Goal: Ask a question: Seek information or help from site administrators or community

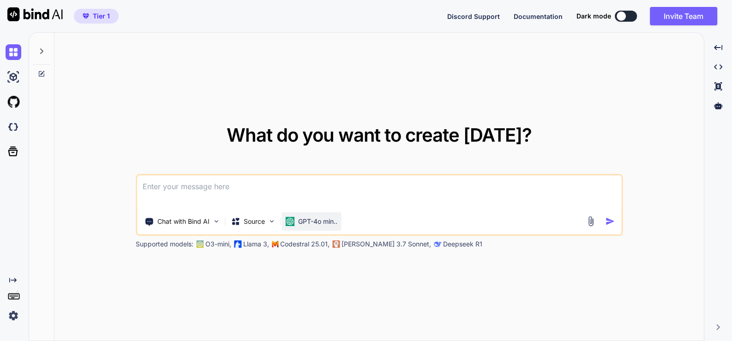
click at [334, 217] on p "GPT-4o min.." at bounding box center [317, 221] width 39 height 9
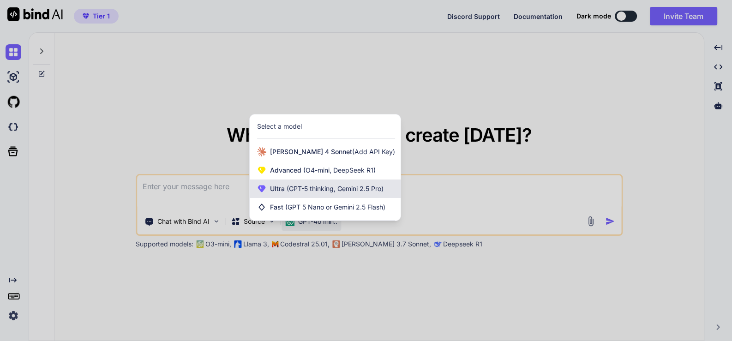
click at [343, 195] on div "Ultra (GPT-5 thinking, Gemini 2.5 Pro)" at bounding box center [325, 189] width 151 height 18
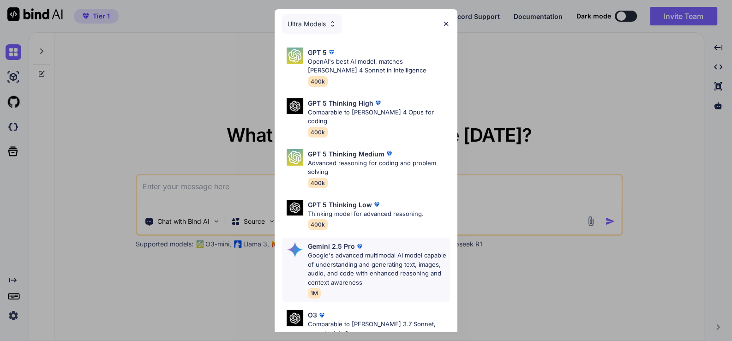
click at [374, 241] on div "Gemini 2.5 Pro" at bounding box center [379, 246] width 143 height 10
type textarea "x"
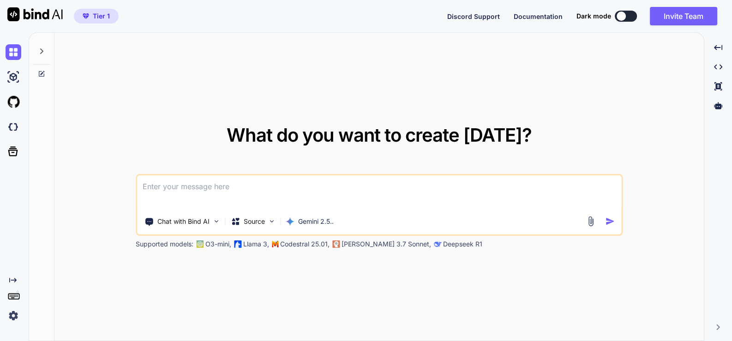
click at [267, 193] on textarea at bounding box center [379, 192] width 484 height 34
type textarea "t"
type textarea "x"
type textarea "th"
type textarea "x"
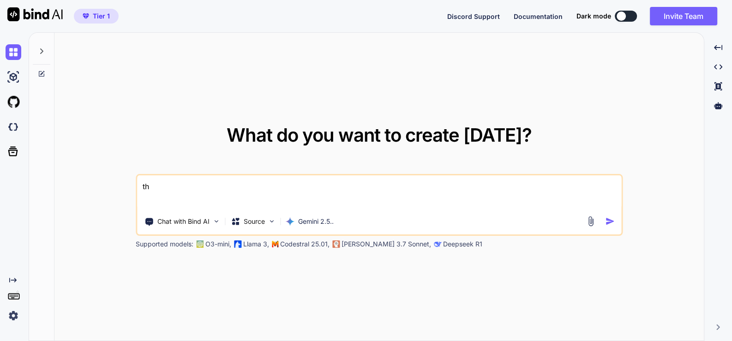
type textarea "thi"
type textarea "x"
type textarea "this"
type textarea "x"
type textarea "this"
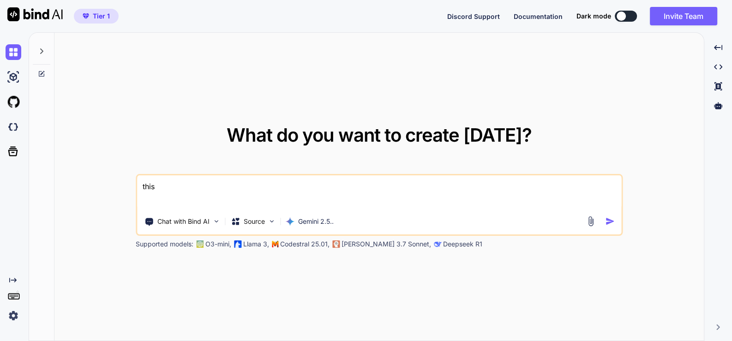
type textarea "x"
type textarea "this i"
type textarea "x"
type textarea "this is"
type textarea "x"
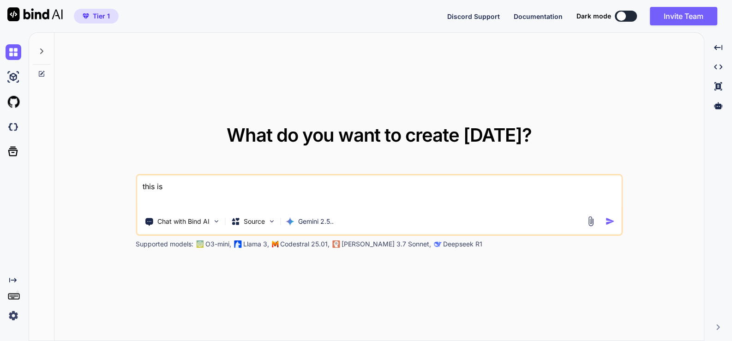
type textarea "this is"
type textarea "x"
type textarea "this is m"
type textarea "x"
type textarea "this is my"
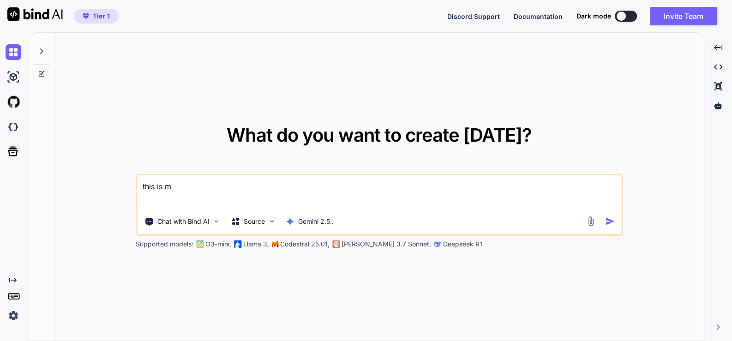
type textarea "x"
type textarea "this is my"
type textarea "x"
type textarea "this is my w"
type textarea "x"
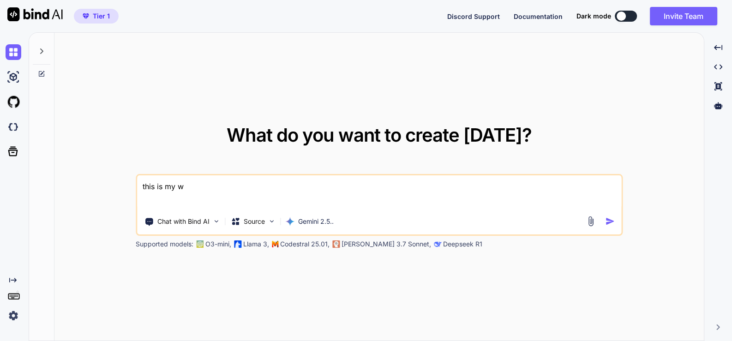
type textarea "this is my we"
type textarea "x"
type textarea "this is my web"
type textarea "x"
type textarea "this is my webs"
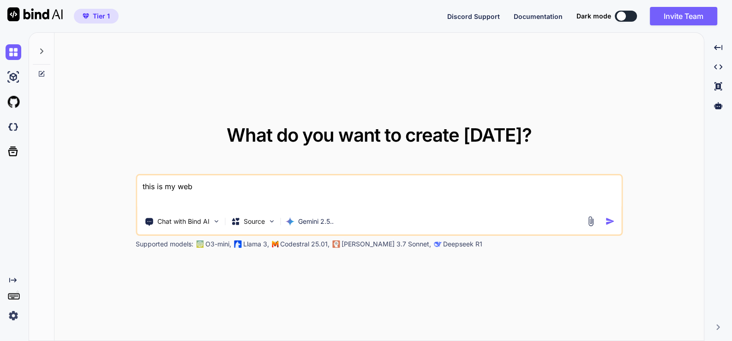
type textarea "x"
type textarea "this is my websi"
type textarea "x"
type textarea "this is my websit"
type textarea "x"
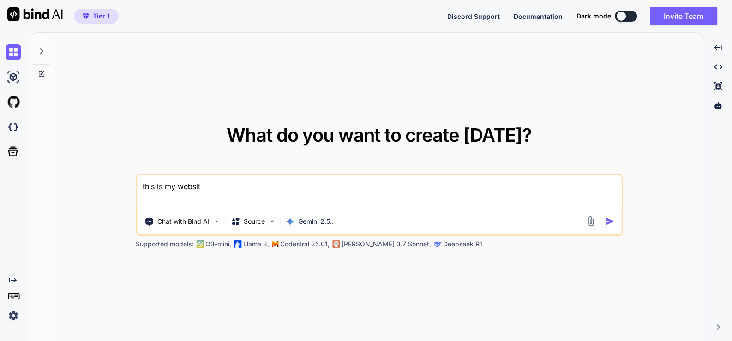
type textarea "this is my website"
type textarea "x"
type textarea "this is my website"
type textarea "x"
type textarea "this is my website"
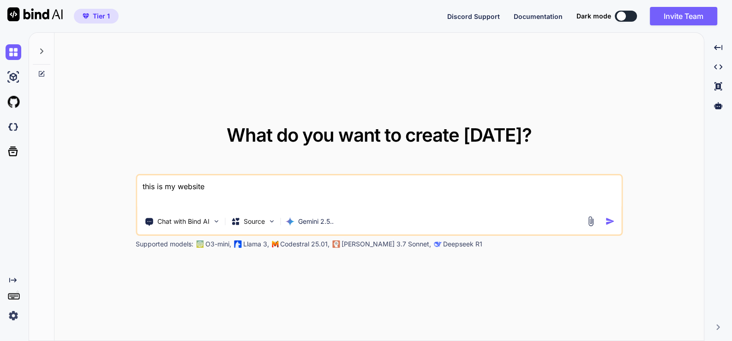
type textarea "x"
type textarea "this is my website -"
type textarea "x"
type textarea "this is my website -"
type textarea "x"
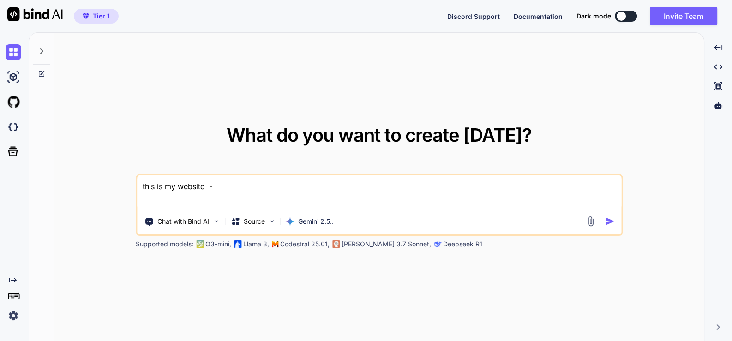
type textarea "this is my website - ""
type textarea "x"
type textarea "this is my website - """
type textarea "x"
paste textarea "here is text code - .htaccess "# .htaccess # Enable URL Rewriting RewriteEngine…"
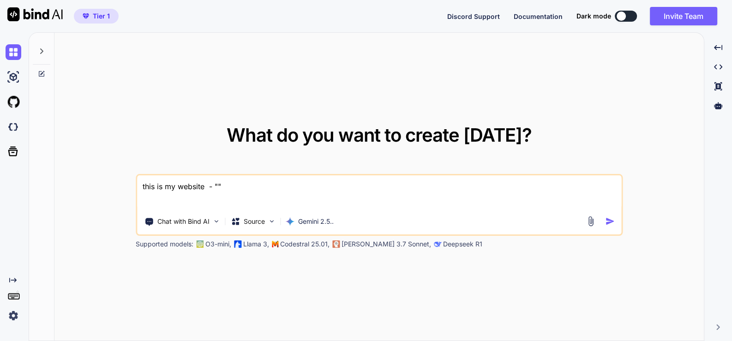
type textarea "this is my website - "here is text code - .htaccess "# .htaccess # Enable URL R…"
type textarea "x"
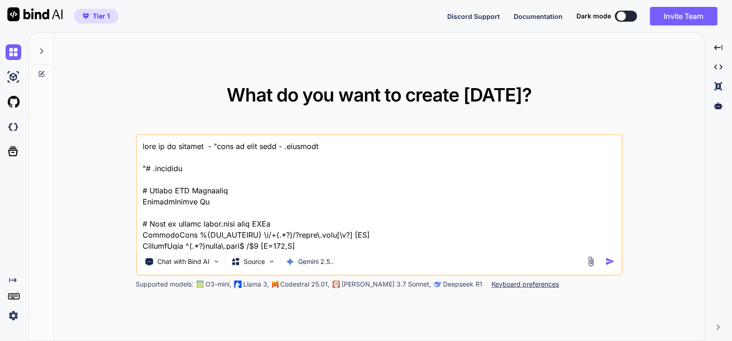
scroll to position [17092, 0]
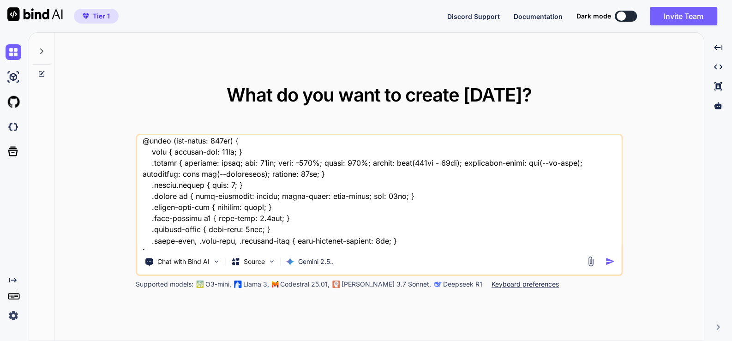
click at [202, 249] on textarea at bounding box center [379, 192] width 484 height 115
type textarea "this is my website - "here is text code - .htaccess "# .htaccess # Enable URL R…"
type textarea "x"
type textarea "this is my website - "here is text code - .htaccess "# .htaccess # Enable URL R…"
type textarea "x"
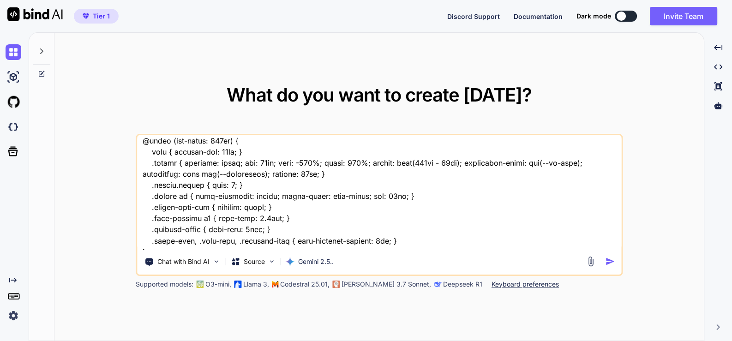
type textarea "this is my website - "here is text code - .htaccess "# .htaccess # Enable URL R…"
type textarea "x"
type textarea "this is my website - "here is text code - .htaccess "# .htaccess # Enable URL R…"
type textarea "x"
type textarea "this is my website - "here is text code - .htaccess "# .htaccess # Enable URL R…"
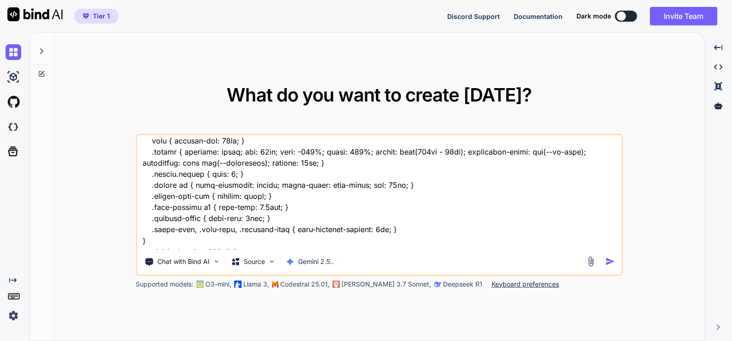
type textarea "x"
type textarea "this is my website - "here is text code - .htaccess "# .htaccess # Enable URL R…"
type textarea "x"
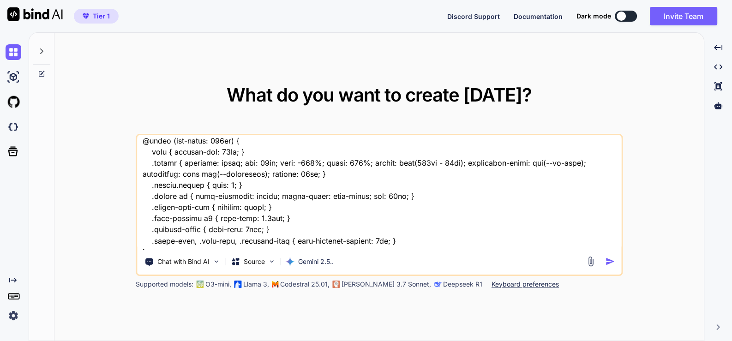
type textarea "this is my website - "here is text code - .htaccess "# .htaccess # Enable URL R…"
type textarea "x"
type textarea "this is my website - "here is text code - .htaccess "# .htaccess # Enable URL R…"
type textarea "x"
type textarea "this is my website - "here is text code - .htaccess "# .htaccess # Enable URL R…"
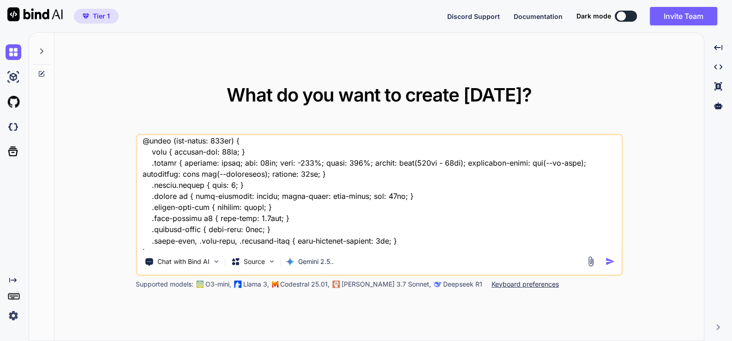
type textarea "x"
type textarea "this is my website - "here is text code - .htaccess "# .htaccess # Enable URL R…"
type textarea "x"
type textarea "this is my website - "here is text code - .htaccess "# .htaccess # Enable URL R…"
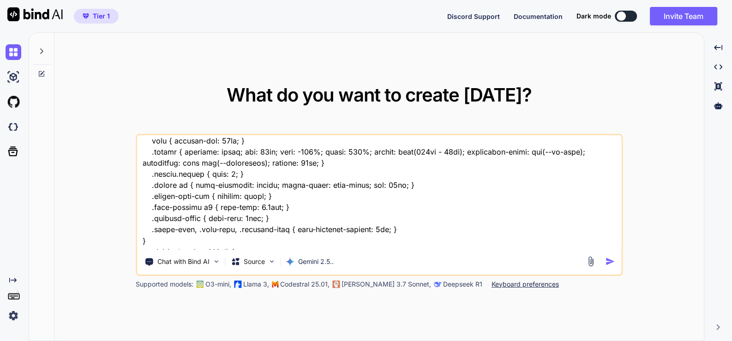
type textarea "x"
type textarea "this is my website - "here is text code - .htaccess "# .htaccess # Enable URL R…"
type textarea "x"
type textarea "this is my website - "here is text code - .htaccess "# .htaccess # Enable URL R…"
type textarea "x"
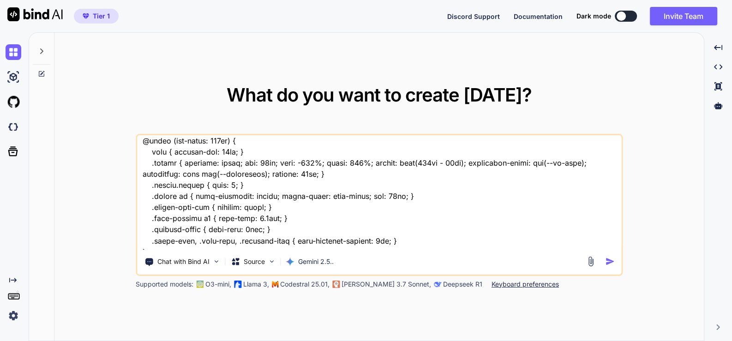
type textarea "this is my website - "here is text code - .htaccess "# .htaccess # Enable URL R…"
type textarea "x"
type textarea "this is my website - "here is text code - .htaccess "# .htaccess # Enable URL R…"
type textarea "x"
type textarea "this is my website - "here is text code - .htaccess "# .htaccess # Enable URL R…"
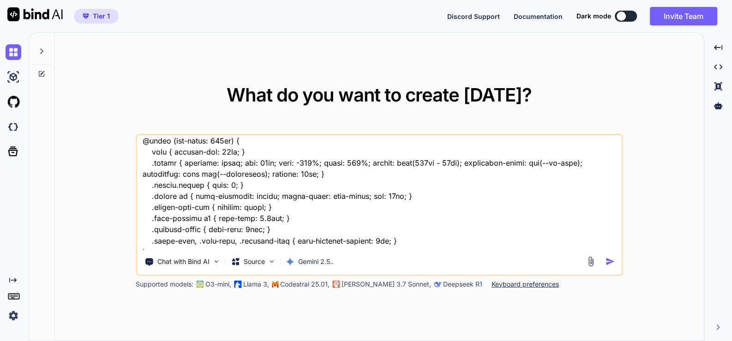
type textarea "x"
type textarea "this is my website - "here is text code - .htaccess "# .htaccess # Enable URL R…"
type textarea "x"
type textarea "this is my website - "here is text code - .htaccess "# .htaccess # Enable URL R…"
type textarea "x"
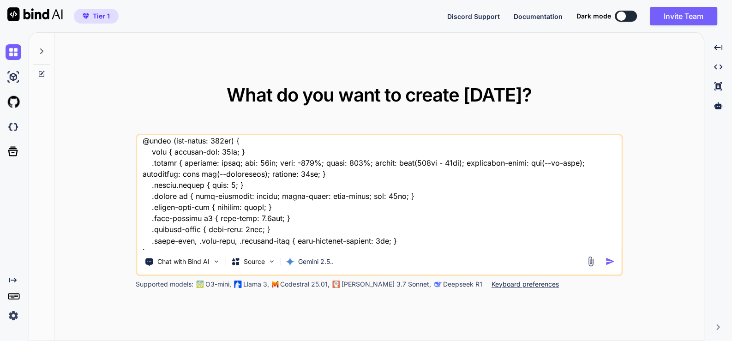
type textarea "this is my website - "here is text code - .htaccess "# .htaccess # Enable URL R…"
type textarea "x"
type textarea "this is my website - "here is text code - .htaccess "# .htaccess # Enable URL R…"
type textarea "x"
type textarea "this is my website - "here is text code - .htaccess "# .htaccess # Enable URL R…"
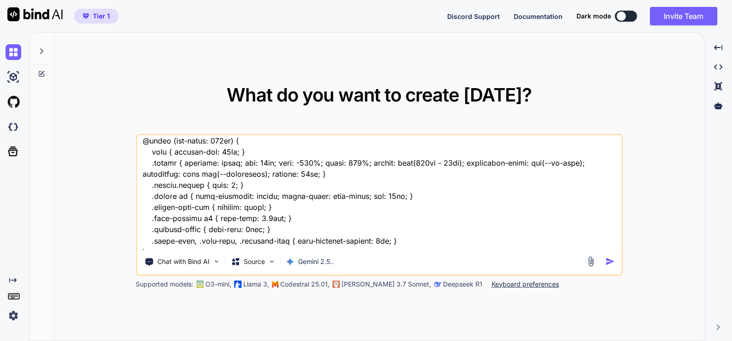
type textarea "x"
type textarea "this is my website - "here is text code - .htaccess "# .htaccess # Enable URL R…"
type textarea "x"
type textarea "this is my website - "here is text code - .htaccess "# .htaccess # Enable URL R…"
type textarea "x"
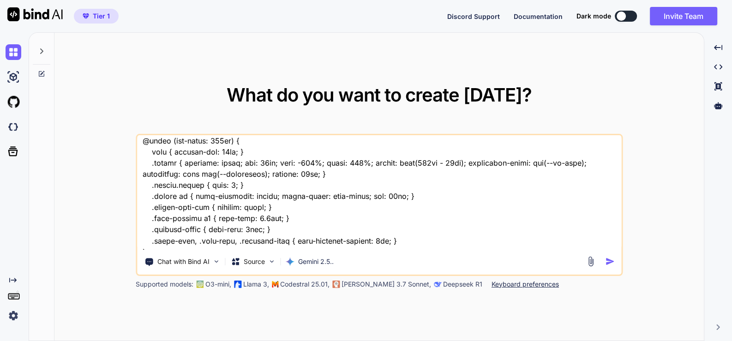
type textarea "this is my website - "here is text code - .htaccess "# .htaccess # Enable URL R…"
type textarea "x"
type textarea "this is my website - "here is text code - .htaccess "# .htaccess # Enable URL R…"
type textarea "x"
type textarea "this is my website - "here is text code - .htaccess "# .htaccess # Enable URL R…"
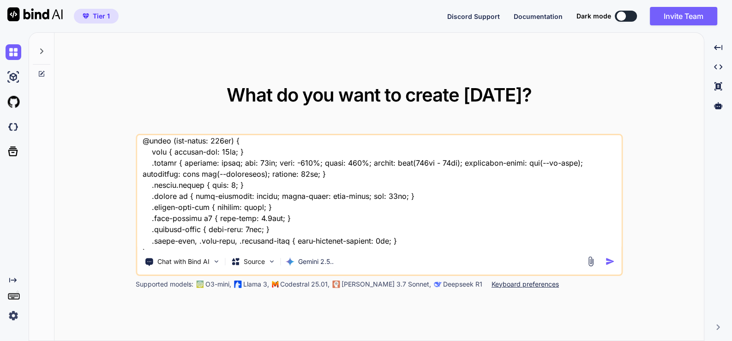
type textarea "x"
type textarea "this is my website - "here is text code - .htaccess "# .htaccess # Enable URL R…"
type textarea "x"
type textarea "this is my website - "here is text code - .htaccess "# .htaccess # Enable URL R…"
type textarea "x"
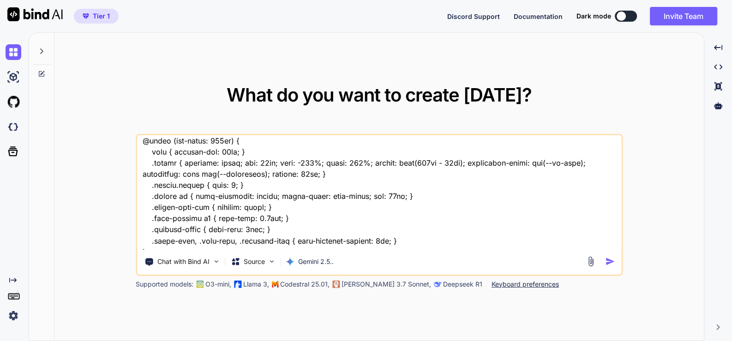
type textarea "this is my website - "here is text code - .htaccess "# .htaccess # Enable URL R…"
type textarea "x"
type textarea "this is my website - "here is text code - .htaccess "# .htaccess # Enable URL R…"
type textarea "x"
type textarea "this is my website - "here is text code - .htaccess "# .htaccess # Enable URL R…"
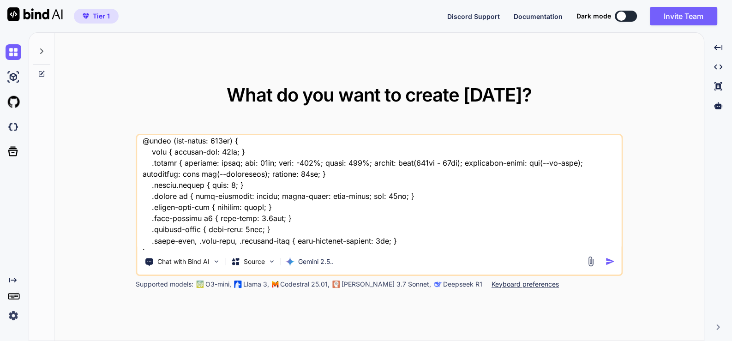
type textarea "x"
type textarea "this is my website - "here is text code - .htaccess "# .htaccess # Enable URL R…"
type textarea "x"
type textarea "this is my website - "here is text code - .htaccess "# .htaccess # Enable URL R…"
type textarea "x"
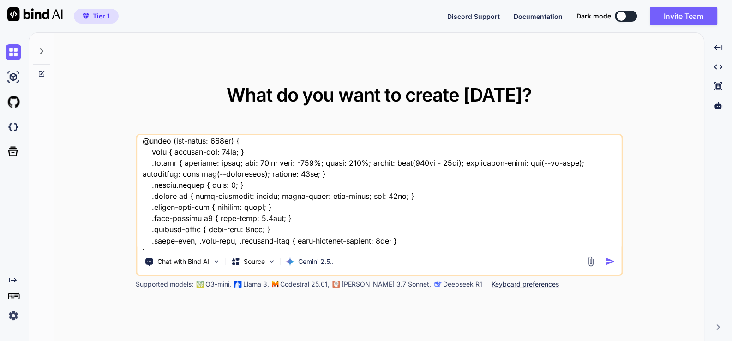
type textarea "this is my website - "here is text code - .htaccess "# .htaccess # Enable URL R…"
type textarea "x"
type textarea "this is my website - "here is text code - .htaccess "# .htaccess # Enable URL R…"
type textarea "x"
type textarea "this is my website - "here is text code - .htaccess "# .htaccess # Enable URL R…"
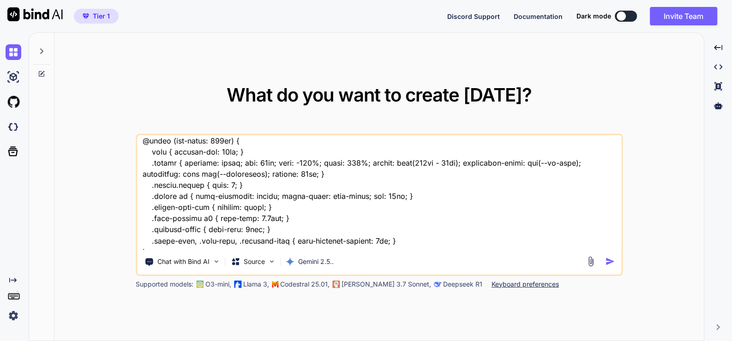
type textarea "x"
type textarea "this is my website - "here is text code - .htaccess "# .htaccess # Enable URL R…"
type textarea "x"
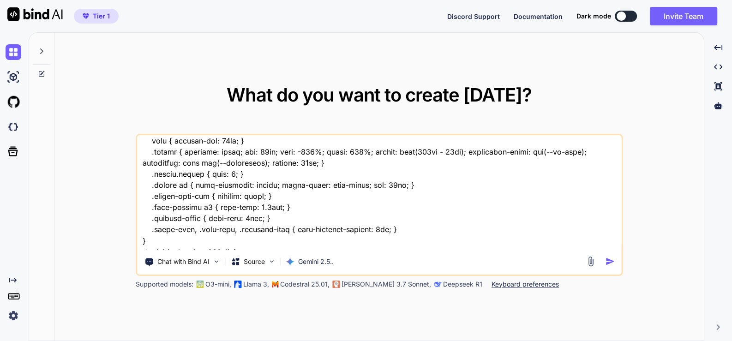
type textarea "this is my website - "here is text code - .htaccess "# .htaccess # Enable URL R…"
type textarea "x"
type textarea "this is my website - "here is text code - .htaccess "# .htaccess # Enable URL R…"
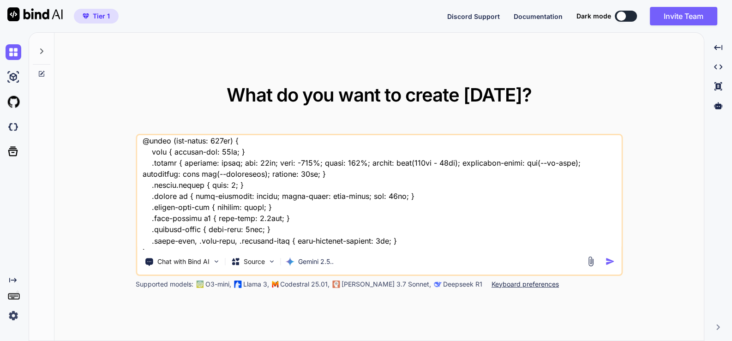
type textarea "x"
type textarea "this is my website - "here is text code - .htaccess "# .htaccess # Enable URL R…"
type textarea "x"
type textarea "this is my website - "here is text code - .htaccess "# .htaccess # Enable URL R…"
type textarea "x"
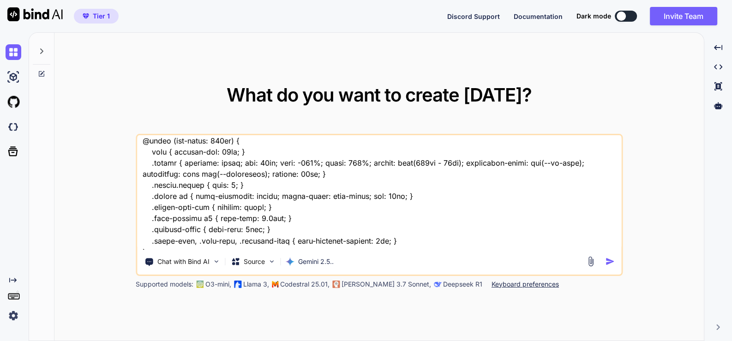
type textarea "this is my website - "here is text code - .htaccess "# .htaccess # Enable URL R…"
type textarea "x"
type textarea "this is my website - "here is text code - .htaccess "# .htaccess # Enable URL R…"
type textarea "x"
type textarea "this is my website - "here is text code - .htaccess "# .htaccess # Enable URL R…"
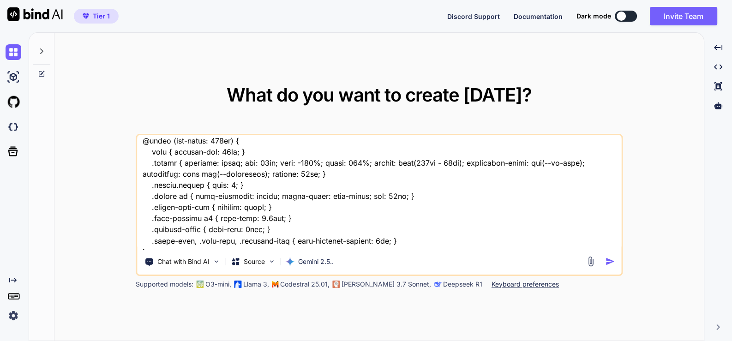
type textarea "x"
type textarea "this is my website - "here is text code - .htaccess "# .htaccess # Enable URL R…"
type textarea "x"
type textarea "this is my website - "here is text code - .htaccess "# .htaccess # Enable URL R…"
type textarea "x"
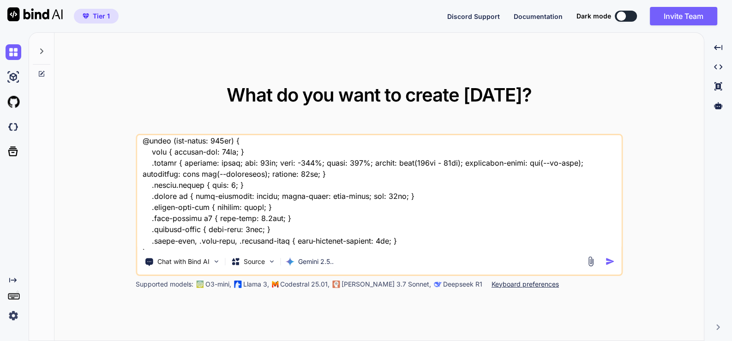
type textarea "this is my website - "here is text code - .htaccess "# .htaccess # Enable URL R…"
type textarea "x"
type textarea "this is my website - "here is text code - .htaccess "# .htaccess # Enable URL R…"
type textarea "x"
type textarea "this is my website - "here is text code - .htaccess "# .htaccess # Enable URL R…"
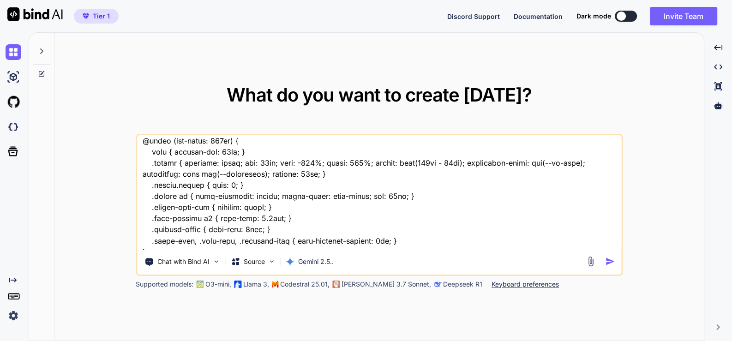
type textarea "x"
type textarea "this is my website - "here is text code - .htaccess "# .htaccess # Enable URL R…"
type textarea "x"
type textarea "this is my website - "here is text code - .htaccess "# .htaccess # Enable URL R…"
type textarea "x"
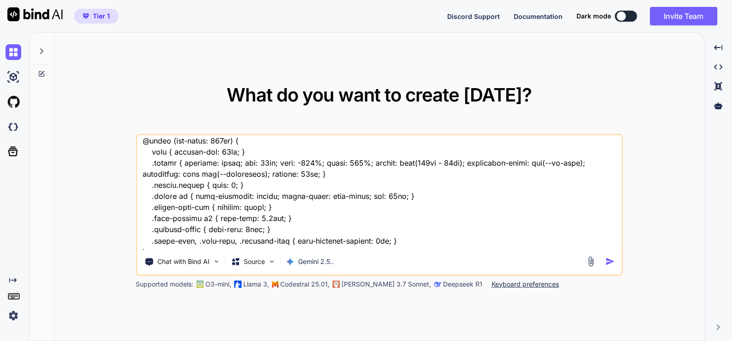
type textarea "this is my website - "here is text code - .htaccess "# .htaccess # Enable URL R…"
type textarea "x"
type textarea "this is my website - "here is text code - .htaccess "# .htaccess # Enable URL R…"
type textarea "x"
type textarea "this is my website - "here is text code - .htaccess "# .htaccess # Enable URL R…"
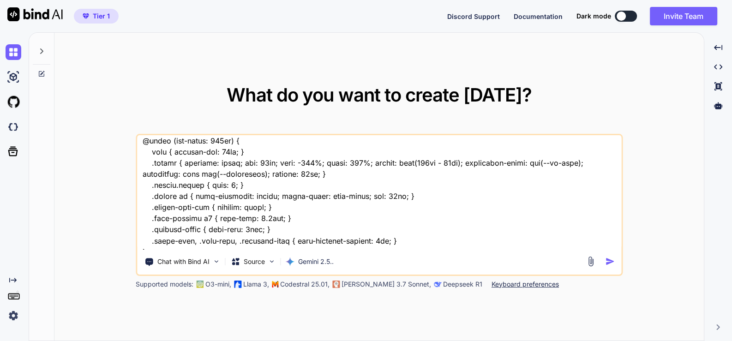
type textarea "x"
type textarea "this is my website - "here is text code - .htaccess "# .htaccess # Enable URL R…"
type textarea "x"
type textarea "this is my website - "here is text code - .htaccess "# .htaccess # Enable URL R…"
type textarea "x"
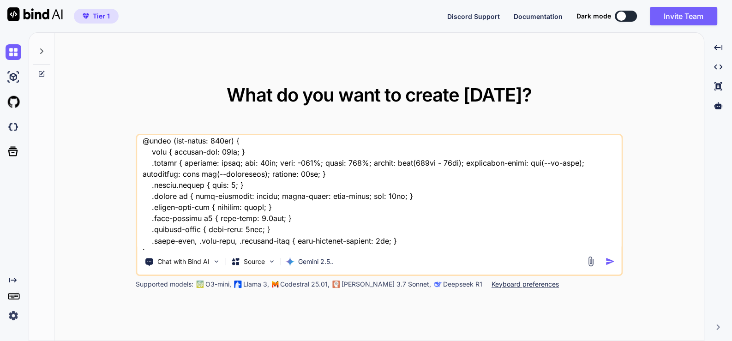
type textarea "this is my website - "here is text code - .htaccess "# .htaccess # Enable URL R…"
type textarea "x"
type textarea "this is my website - "here is text code - .htaccess "# .htaccess # Enable URL R…"
type textarea "x"
type textarea "this is my website - "here is text code - .htaccess "# .htaccess # Enable URL R…"
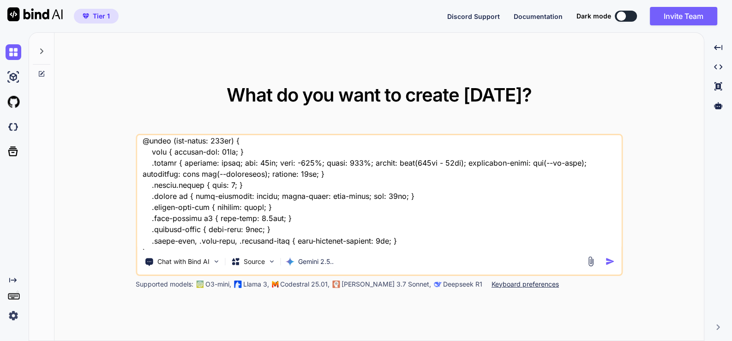
type textarea "x"
type textarea "this is my website - "here is text code - .htaccess "# .htaccess # Enable URL R…"
type textarea "x"
type textarea "this is my website - "here is text code - .htaccess "# .htaccess # Enable URL R…"
type textarea "x"
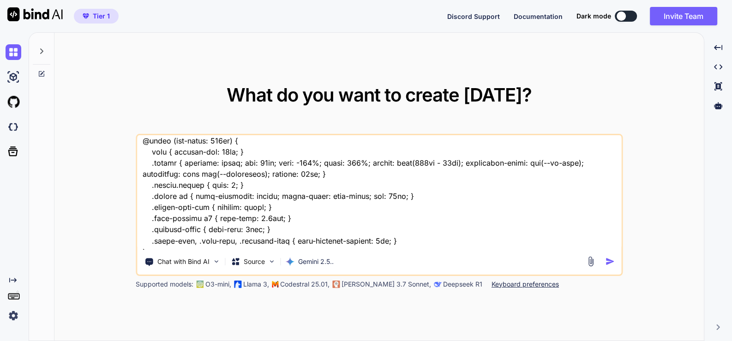
type textarea "this is my website - "here is text code - .htaccess "# .htaccess # Enable URL R…"
type textarea "x"
type textarea "this is my website - "here is text code - .htaccess "# .htaccess # Enable URL R…"
type textarea "x"
type textarea "this is my website - "here is text code - .htaccess "# .htaccess # Enable URL R…"
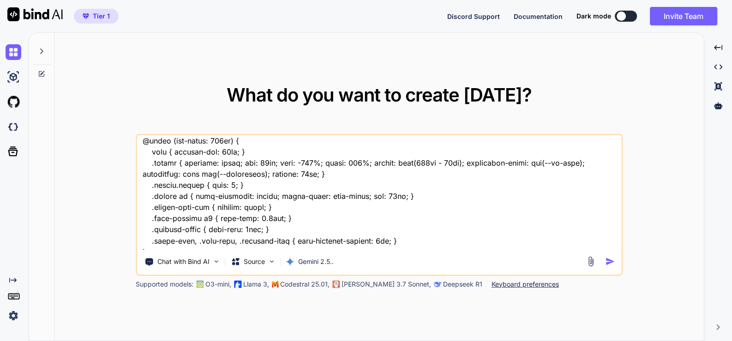
type textarea "x"
type textarea "this is my website - "here is text code - .htaccess "# .htaccess # Enable URL R…"
type textarea "x"
type textarea "this is my website - "here is text code - .htaccess "# .htaccess # Enable URL R…"
type textarea "x"
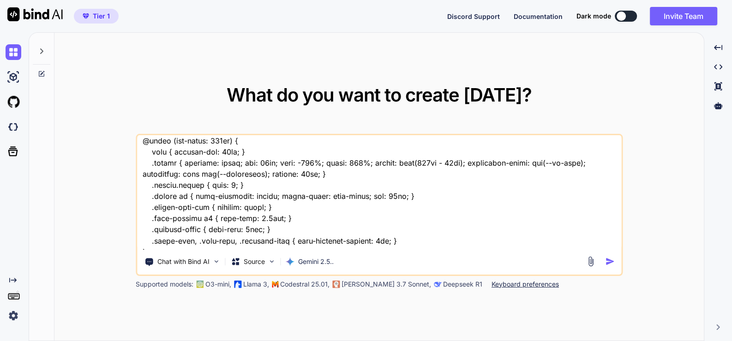
type textarea "this is my website - "here is text code - .htaccess "# .htaccess # Enable URL R…"
type textarea "x"
type textarea "this is my website - "here is text code - .htaccess "# .htaccess # Enable URL R…"
type textarea "x"
type textarea "this is my website - "here is text code - .htaccess "# .htaccess # Enable URL R…"
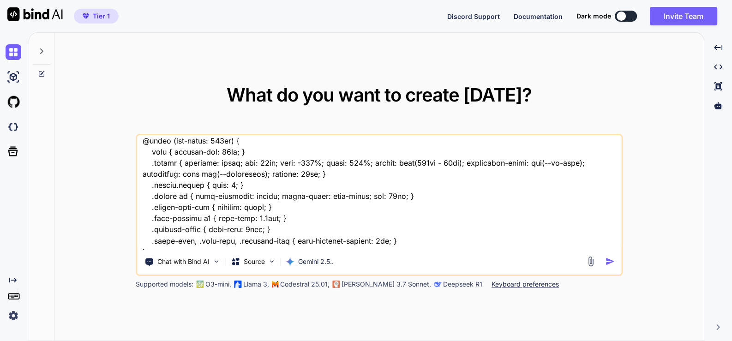
type textarea "x"
type textarea "this is my website - "here is text code - .htaccess "# .htaccess # Enable URL R…"
type textarea "x"
type textarea "this is my website - "here is text code - .htaccess "# .htaccess # Enable URL R…"
type textarea "x"
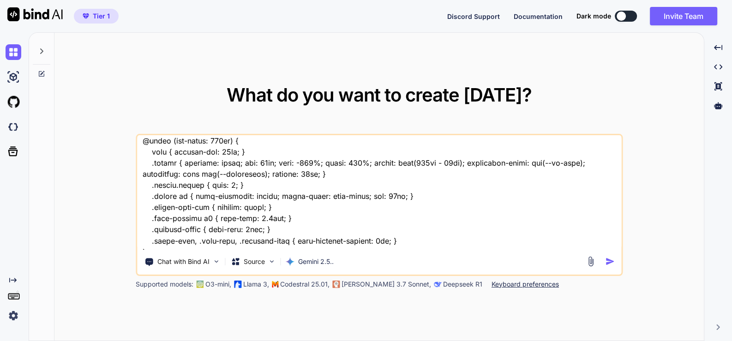
type textarea "this is my website - "here is text code - .htaccess "# .htaccess # Enable URL R…"
type textarea "x"
type textarea "this is my website - "here is text code - .htaccess "# .htaccess # Enable URL R…"
type textarea "x"
type textarea "this is my website - "here is text code - .htaccess "# .htaccess # Enable URL R…"
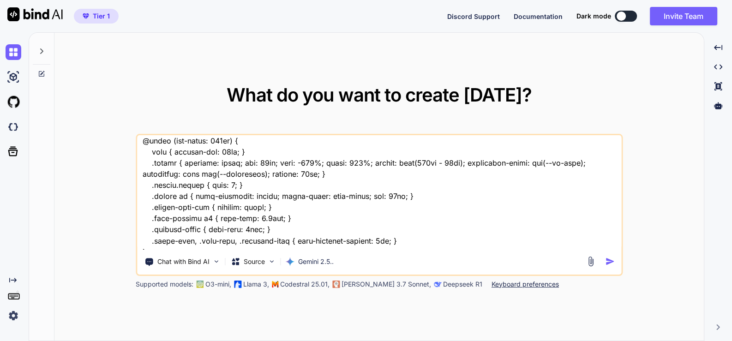
type textarea "x"
type textarea "this is my website - "here is text code - .htaccess "# .htaccess # Enable URL R…"
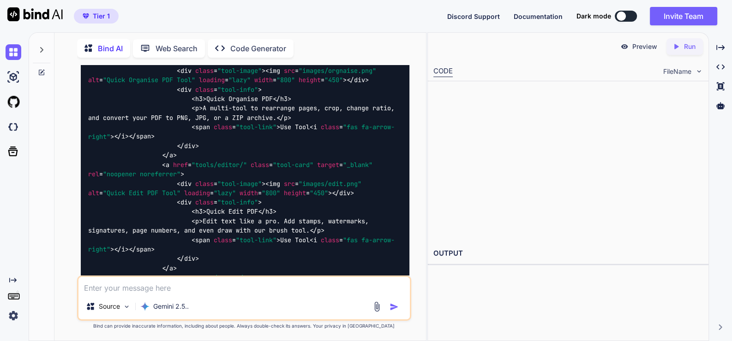
scroll to position [10260, 0]
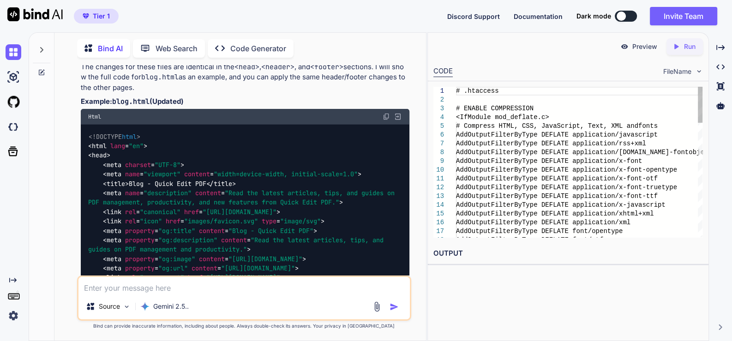
type textarea "x"
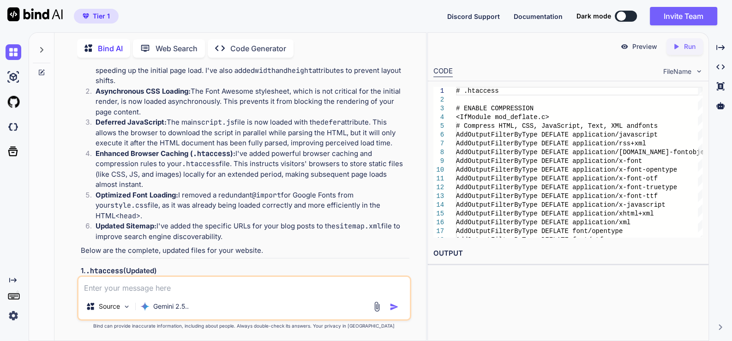
scroll to position [6279, 0]
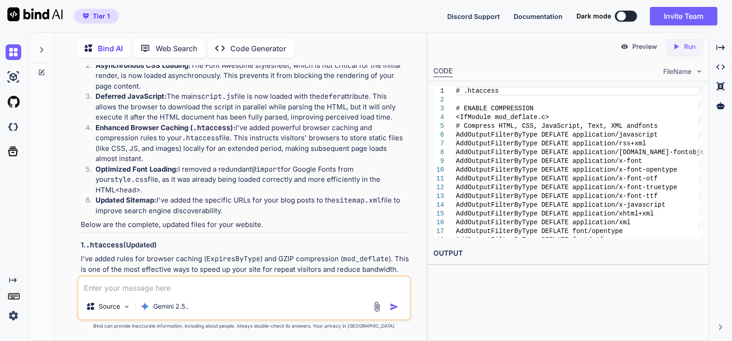
click at [389, 281] on img at bounding box center [386, 284] width 7 height 7
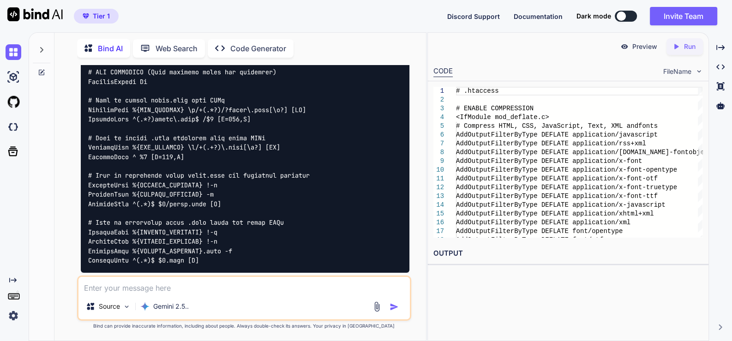
scroll to position [6971, 0]
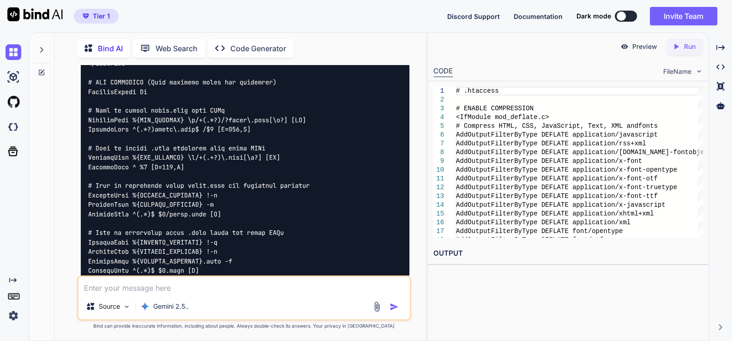
click at [390, 305] on div "Html" at bounding box center [245, 313] width 329 height 16
click at [386, 309] on img at bounding box center [386, 312] width 7 height 7
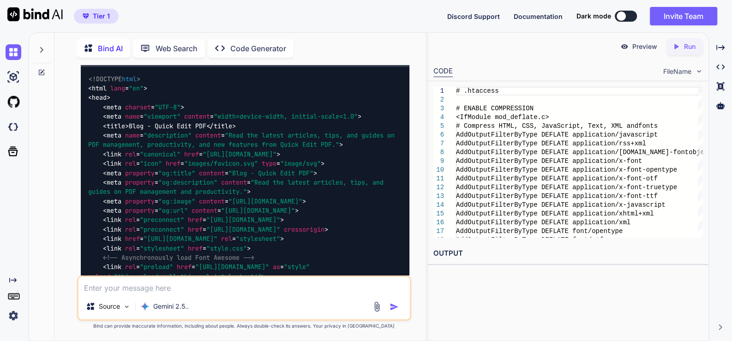
scroll to position [10318, 0]
click at [383, 62] on img at bounding box center [386, 58] width 7 height 7
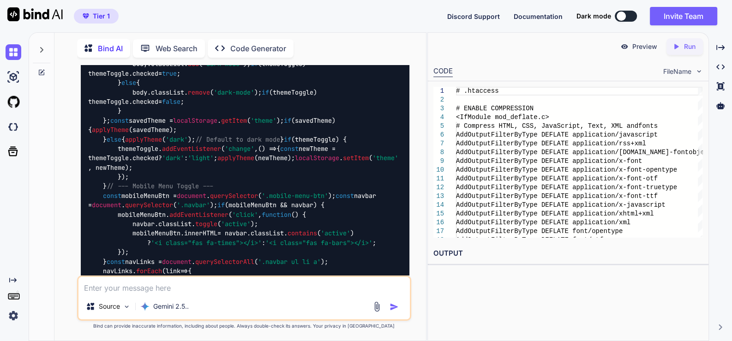
scroll to position [11761, 0]
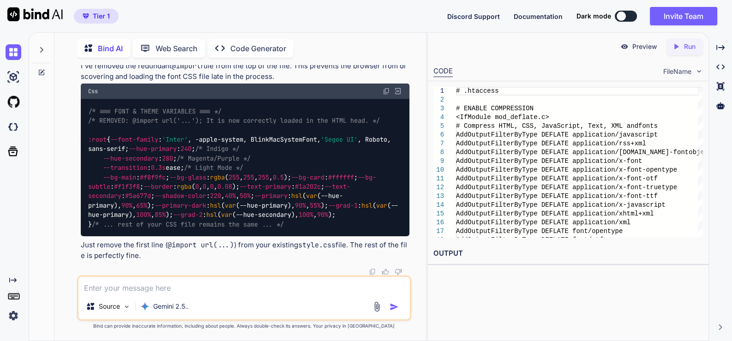
scroll to position [13666, 0]
drag, startPoint x: 90, startPoint y: 136, endPoint x: 132, endPoint y: 134, distance: 42.5
copy code "sitemap.xml"
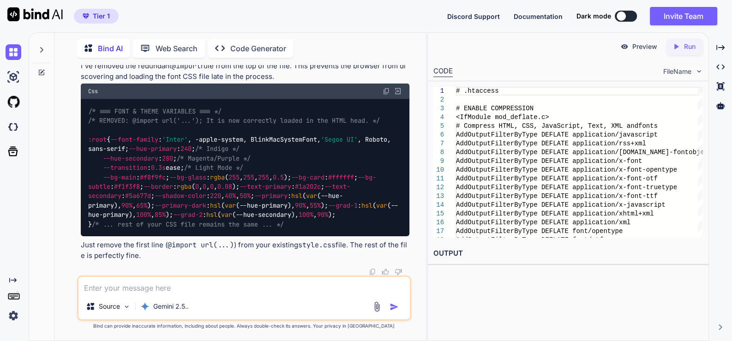
click at [387, 95] on img at bounding box center [386, 91] width 7 height 7
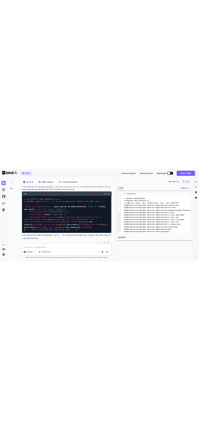
scroll to position [14407, 0]
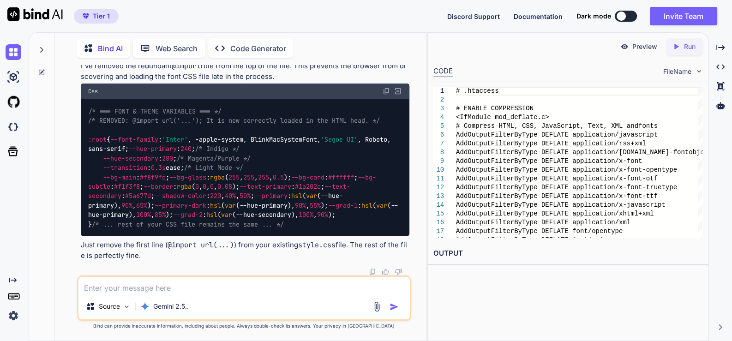
click at [115, 289] on textarea at bounding box center [243, 285] width 331 height 17
click at [225, 291] on textarea "provide full css file and all other pending files" at bounding box center [243, 285] width 331 height 17
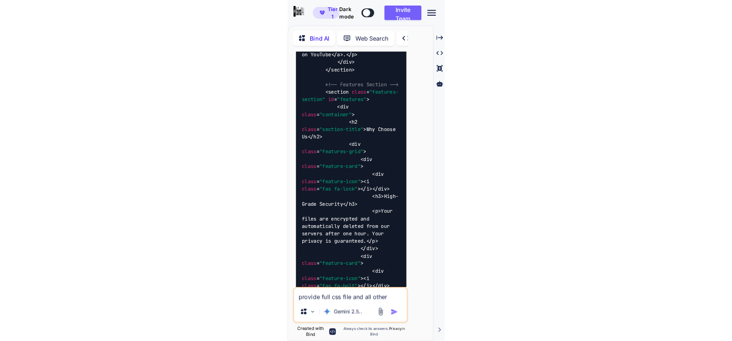
scroll to position [6392, 0]
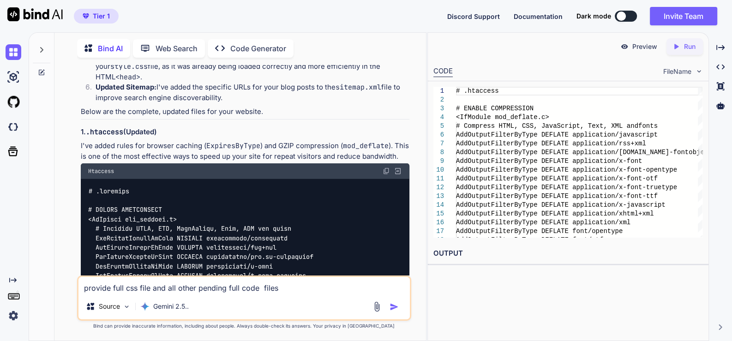
type textarea "provide full css file and all other pending full code files"
click at [395, 309] on img "button" at bounding box center [394, 306] width 9 height 9
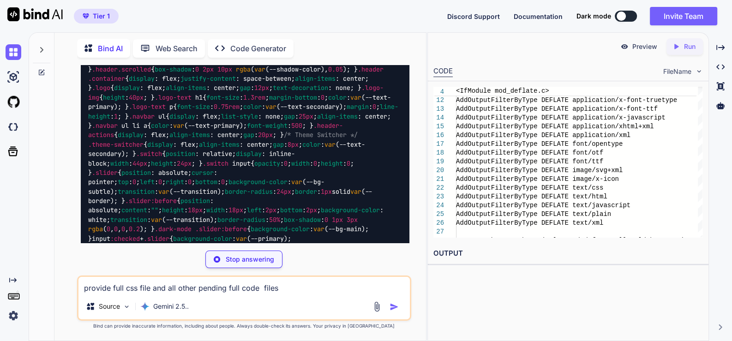
scroll to position [14620, 0]
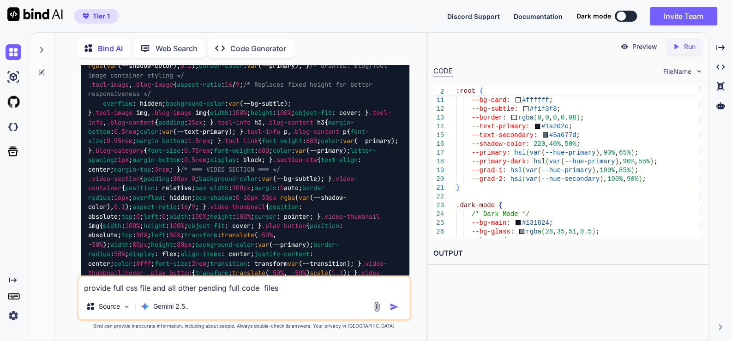
scroll to position [15024, 0]
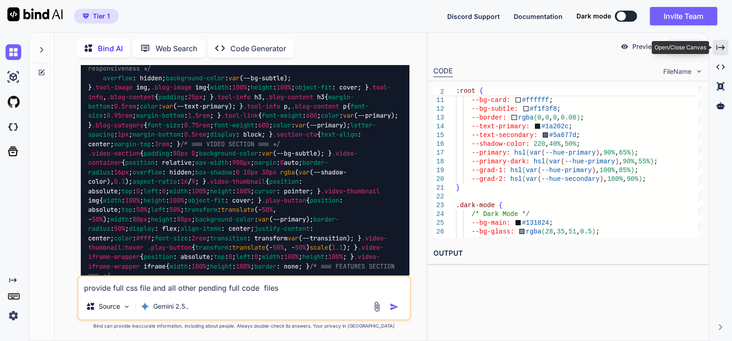
click at [723, 48] on icon at bounding box center [721, 47] width 8 height 5
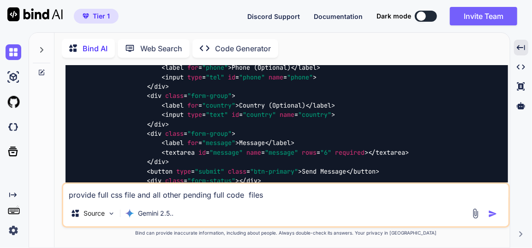
scroll to position [15706, 0]
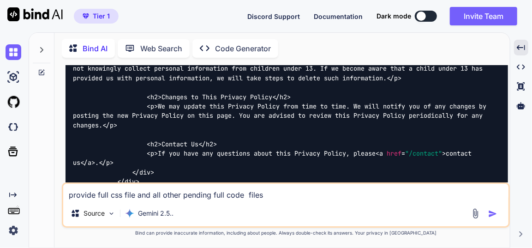
scroll to position [17511, 0]
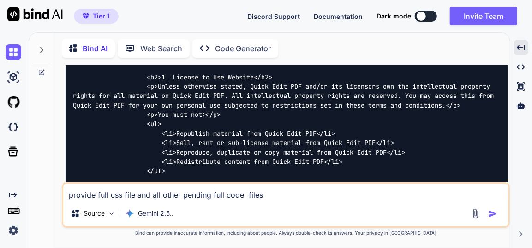
scroll to position [18938, 0]
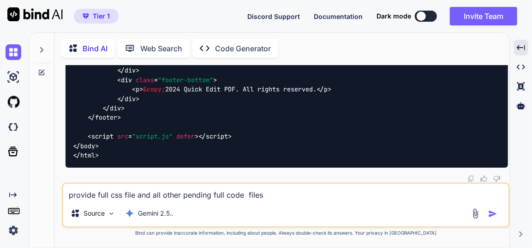
scroll to position [20812, 0]
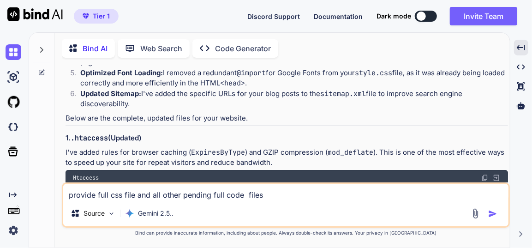
scroll to position [4737, 0]
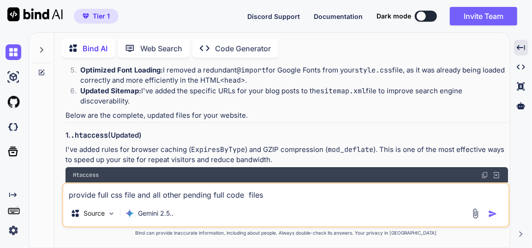
click at [137, 198] on textarea "provide full css file and all other pending full code files" at bounding box center [286, 192] width 446 height 17
paste textarea "const sheetId = SpreadsheetApp.getActiveSpreadsheet().getId(); const spreadshee…"
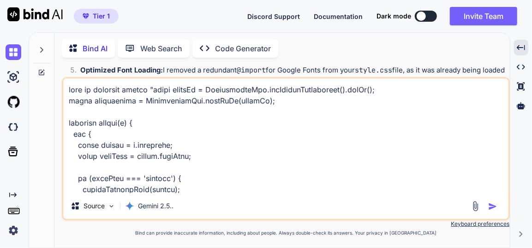
scroll to position [554, 0]
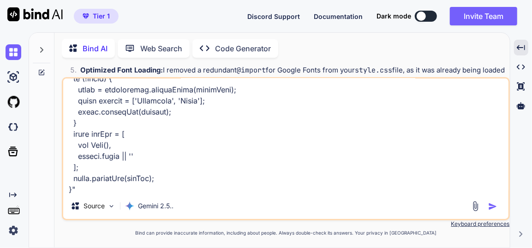
click at [139, 190] on textarea at bounding box center [286, 135] width 446 height 115
type textarea "this is previous script "const sheetId = SpreadsheetApp.getActiveSpreadsheet().…"
click at [493, 205] on img "button" at bounding box center [492, 206] width 9 height 9
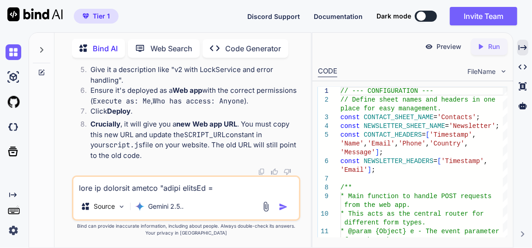
scroll to position [34865, 0]
click at [159, 174] on div at bounding box center [187, 171] width 223 height 7
click at [155, 186] on textarea at bounding box center [186, 185] width 226 height 17
type textarea "i mean previous working or not, just tell me"
click at [285, 207] on img "button" at bounding box center [283, 206] width 9 height 9
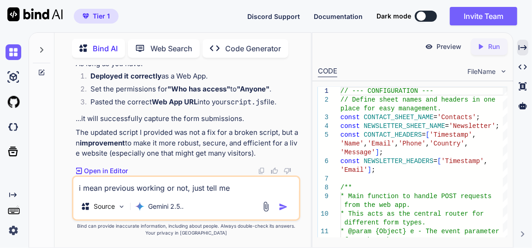
scroll to position [35101, 0]
click at [134, 185] on textarea "i mean previous working or not, just tell me" at bounding box center [186, 185] width 226 height 17
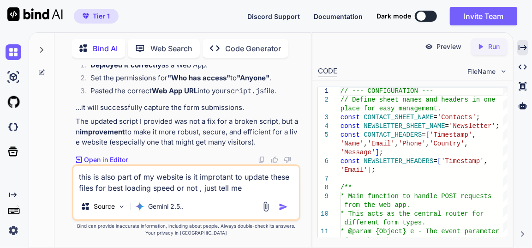
type textarea "this is also part of my website is it improtant to update these files for best …"
click at [284, 204] on img "button" at bounding box center [283, 206] width 9 height 9
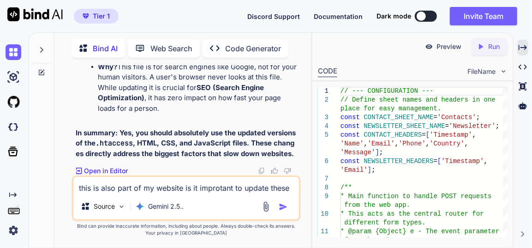
scroll to position [35830, 0]
click at [100, 188] on textarea "this is also part of my website is it improtant to update these files for best …" at bounding box center [186, 185] width 226 height 17
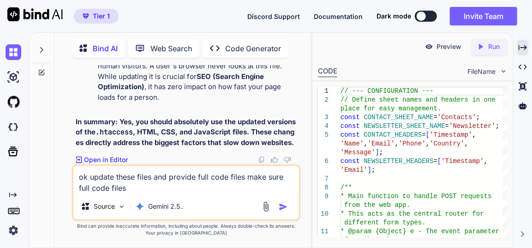
type textarea "ok update these files and provide full code files make sure full code files"
click at [283, 203] on img "button" at bounding box center [283, 206] width 9 height 9
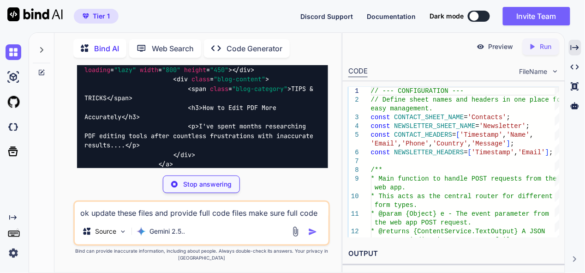
scroll to position [33434, 0]
click at [198, 181] on p "Stop answering" at bounding box center [207, 184] width 48 height 9
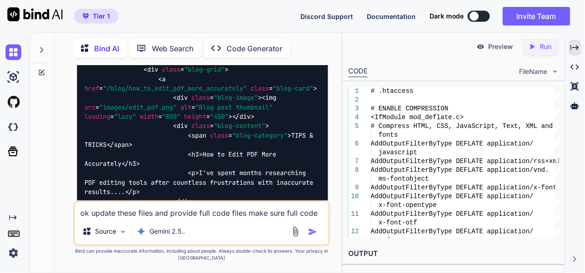
scroll to position [33388, 0]
click at [133, 217] on textarea "ok update these files and provide full code files make sure full code files" at bounding box center [201, 210] width 253 height 17
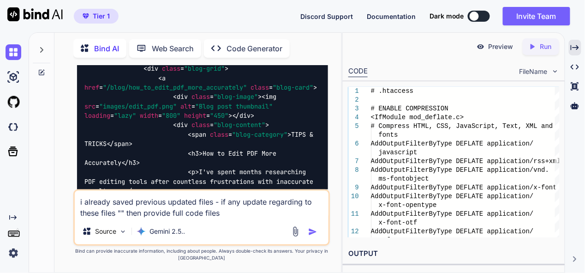
click at [122, 211] on textarea "i already saved previous updated files - if any update regarding to these files…" at bounding box center [201, 205] width 253 height 28
paste textarea "here is html code - how_to_edit_pdf_more_accurately.html "<!DOCTYPE html> <html…"
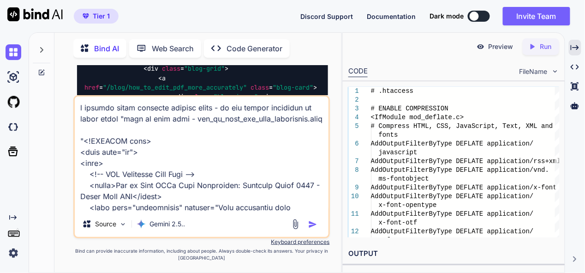
scroll to position [31910, 0]
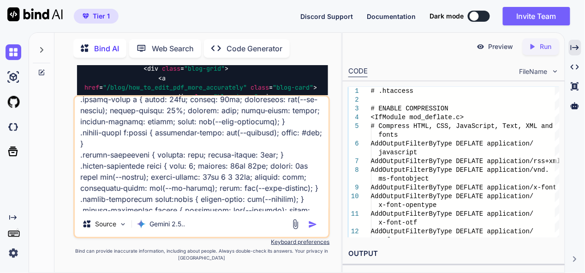
type textarea "i already saved previous updated files - if any update regarding to these files…"
drag, startPoint x: 313, startPoint y: 221, endPoint x: 270, endPoint y: 245, distance: 49.2
click at [313, 222] on img "button" at bounding box center [312, 224] width 9 height 9
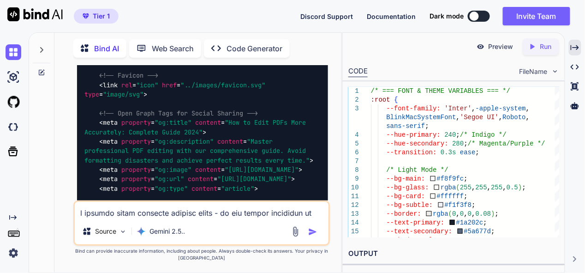
scroll to position [56831, 0]
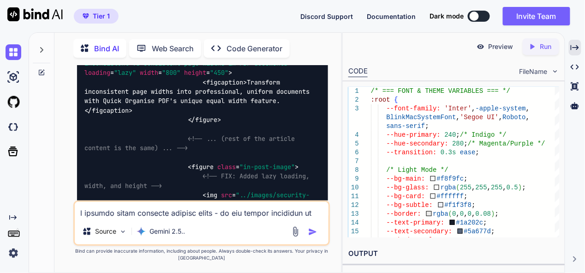
scroll to position [62464, 0]
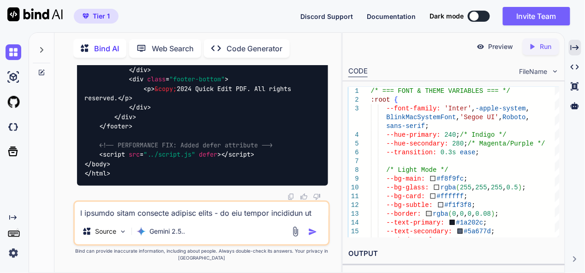
scroll to position [66989, 0]
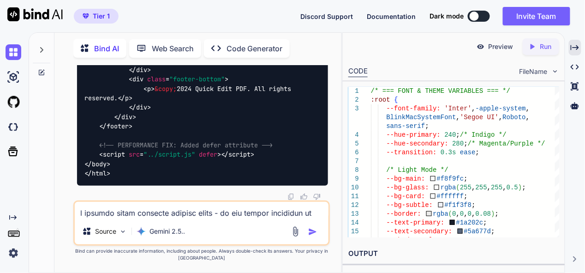
click at [138, 209] on textarea at bounding box center [201, 210] width 253 height 17
type textarea "provided full code files"
click at [311, 228] on img "button" at bounding box center [312, 231] width 9 height 9
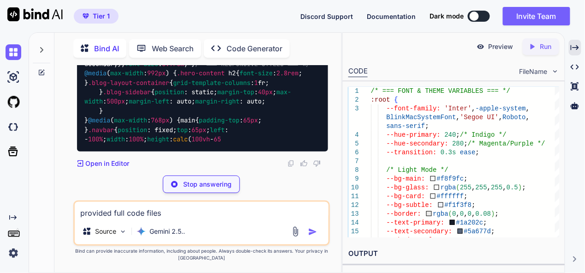
scroll to position [74289, 0]
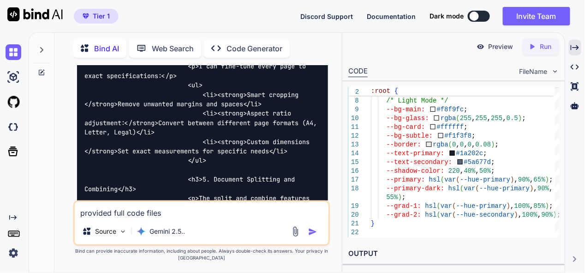
scroll to position [79921, 0]
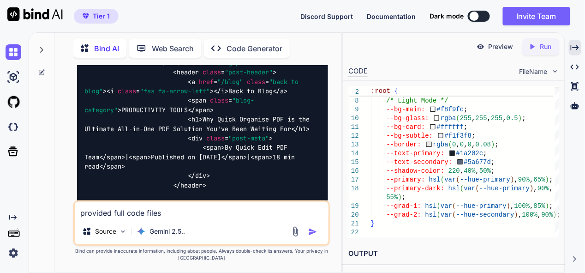
scroll to position [86431, 0]
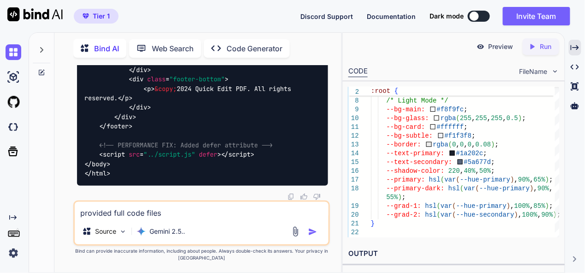
scroll to position [95480, 0]
